Goal: Find specific page/section: Find specific page/section

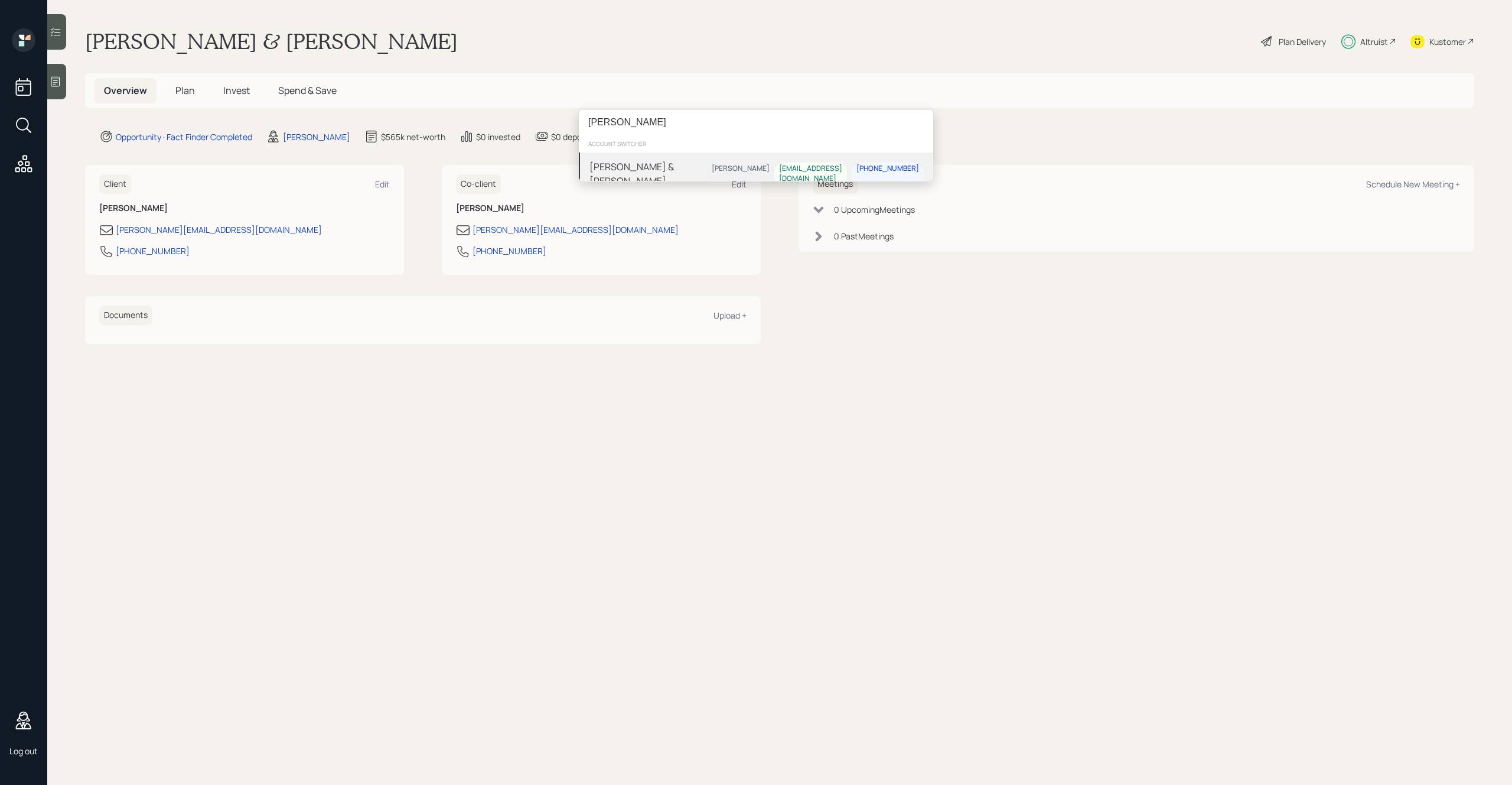
type input "[PERSON_NAME]"
click at [658, 166] on div "[PERSON_NAME] & [PERSON_NAME]" at bounding box center [649, 174] width 118 height 29
